Goal: Transaction & Acquisition: Download file/media

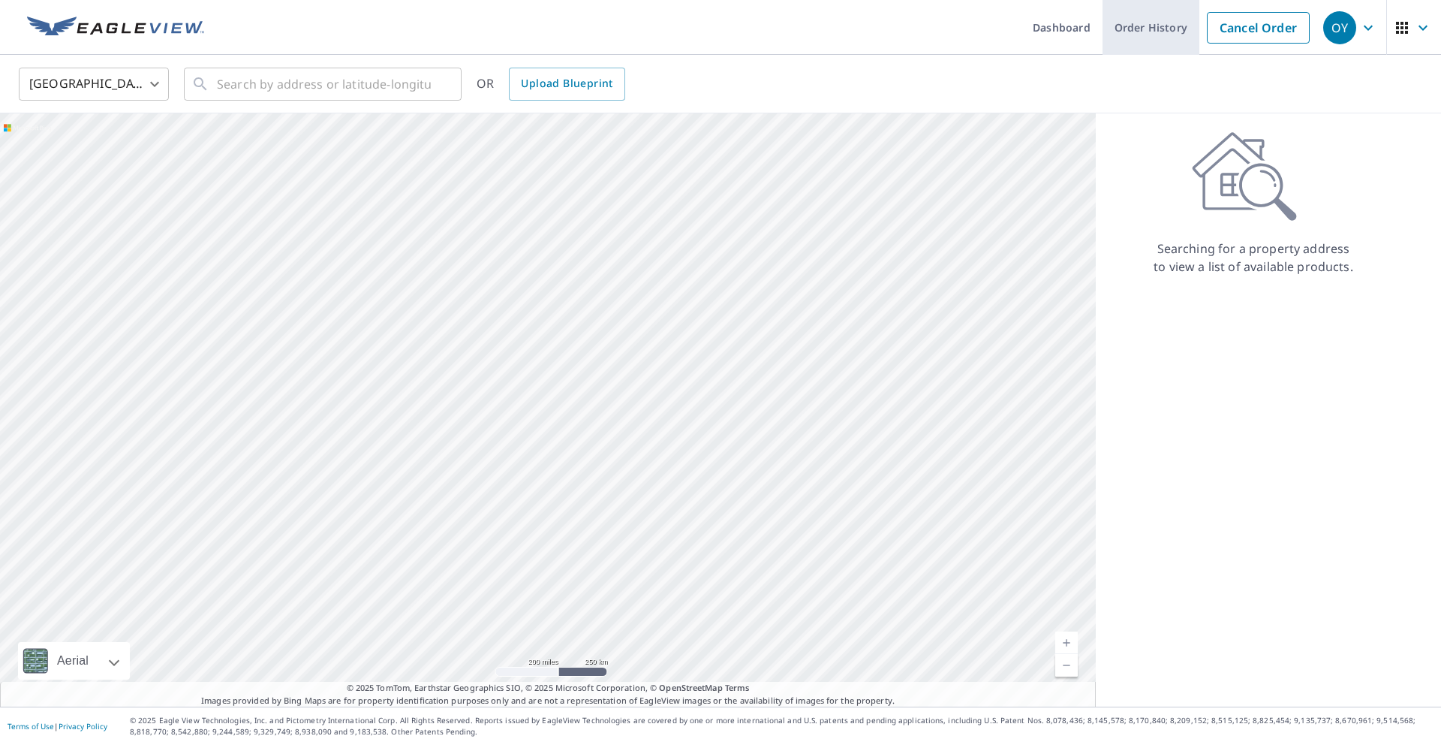
click at [1133, 39] on link "Order History" at bounding box center [1151, 27] width 97 height 55
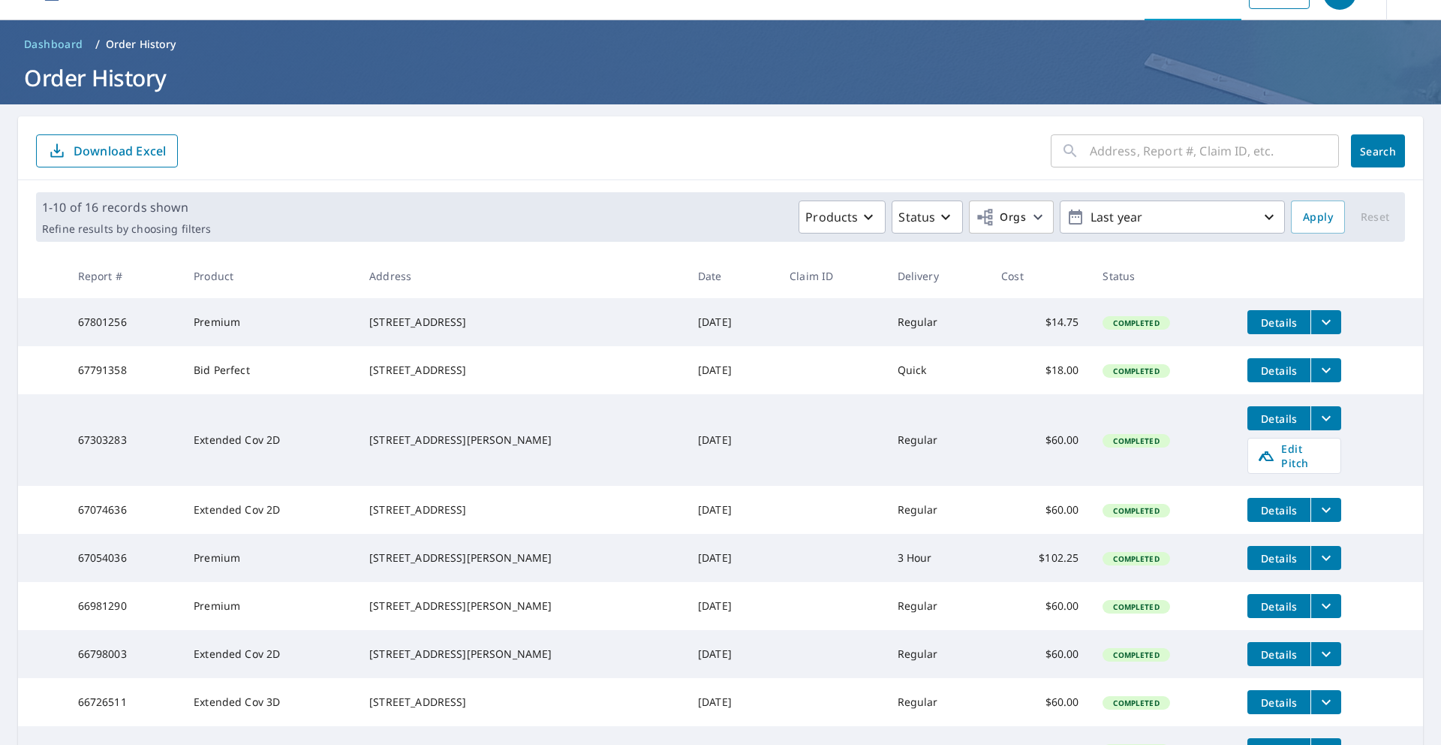
scroll to position [35, 0]
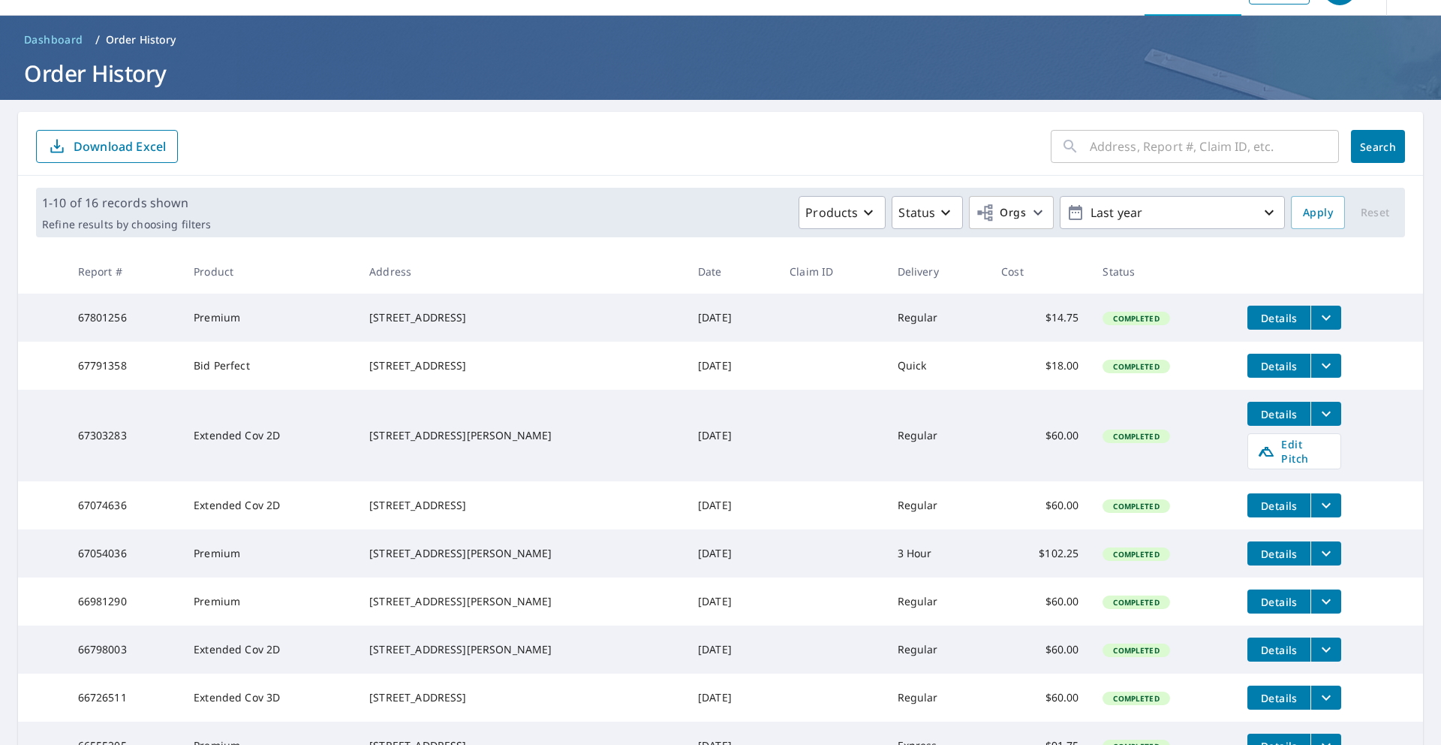
click at [1317, 423] on icon "filesDropdownBtn-67303283" at bounding box center [1326, 414] width 18 height 18
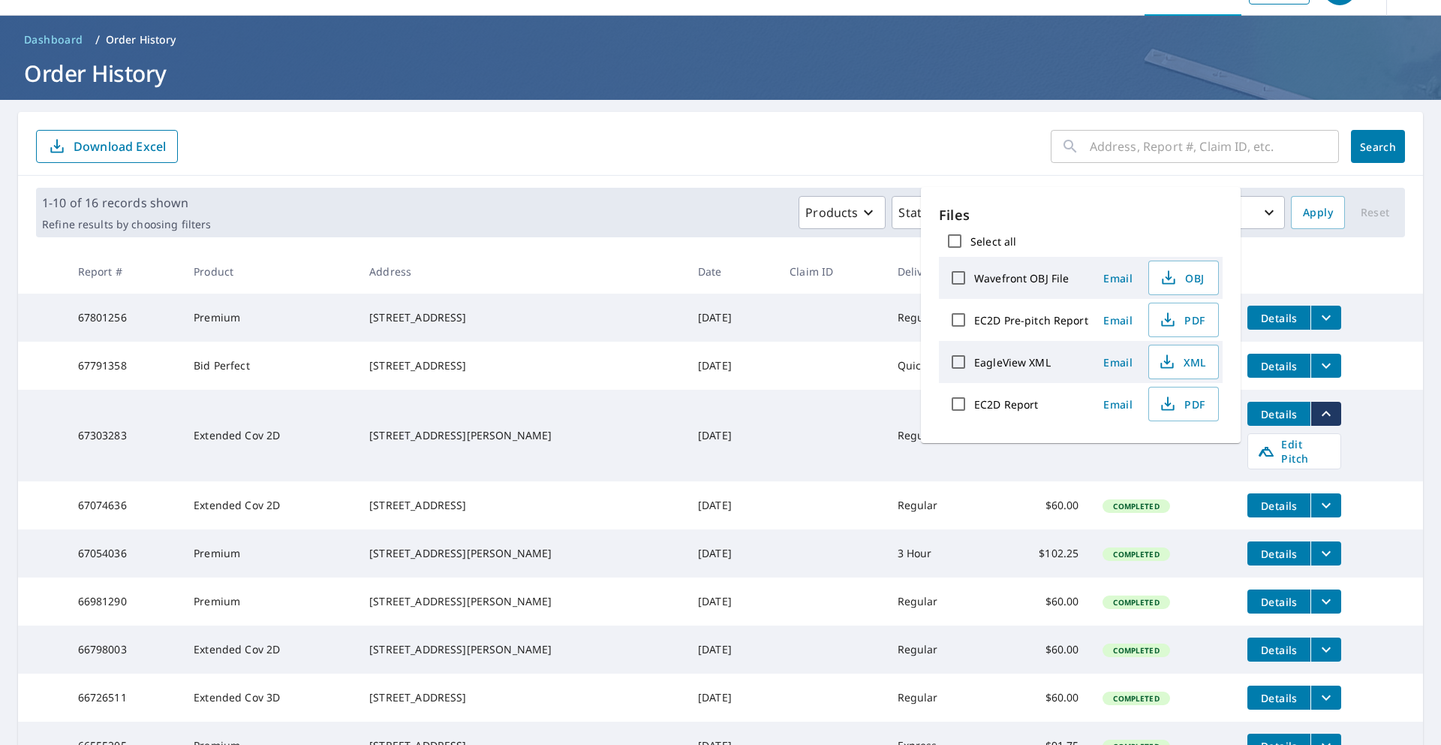
scroll to position [32, 0]
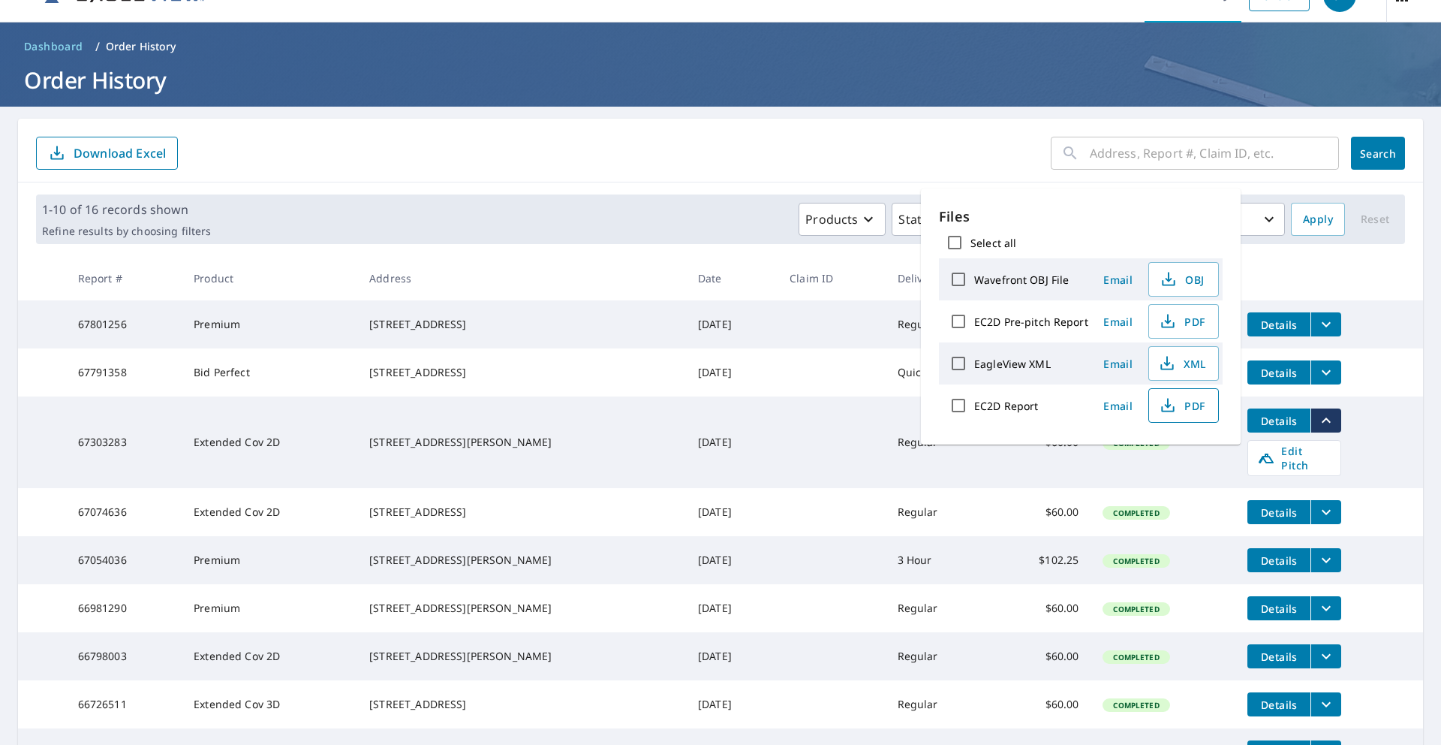
click at [1176, 408] on span "PDF" at bounding box center [1182, 405] width 48 height 18
